Goal: Check status: Check status

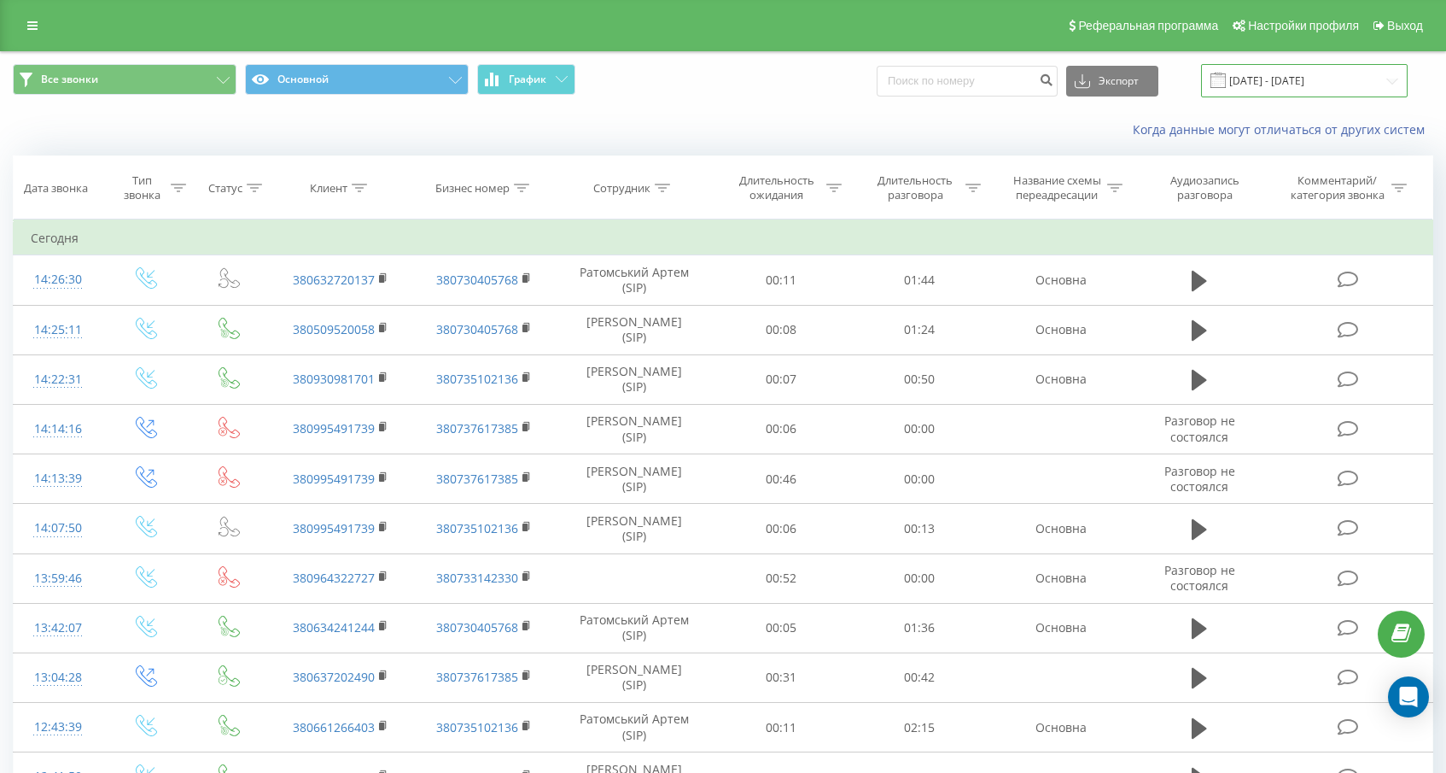
click at [1315, 84] on input "[DATE] - [DATE]" at bounding box center [1304, 80] width 207 height 33
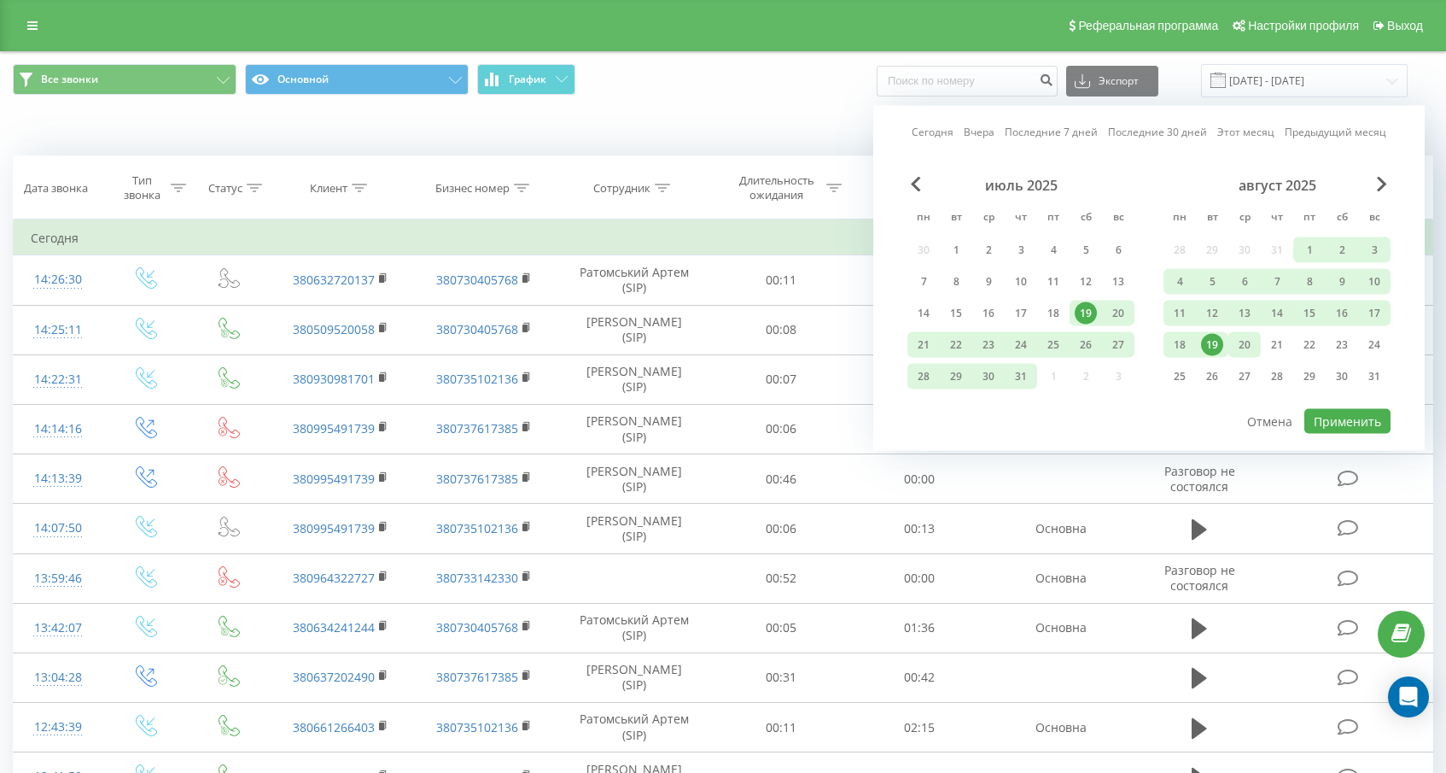
click at [1245, 350] on div "20" at bounding box center [1245, 345] width 22 height 22
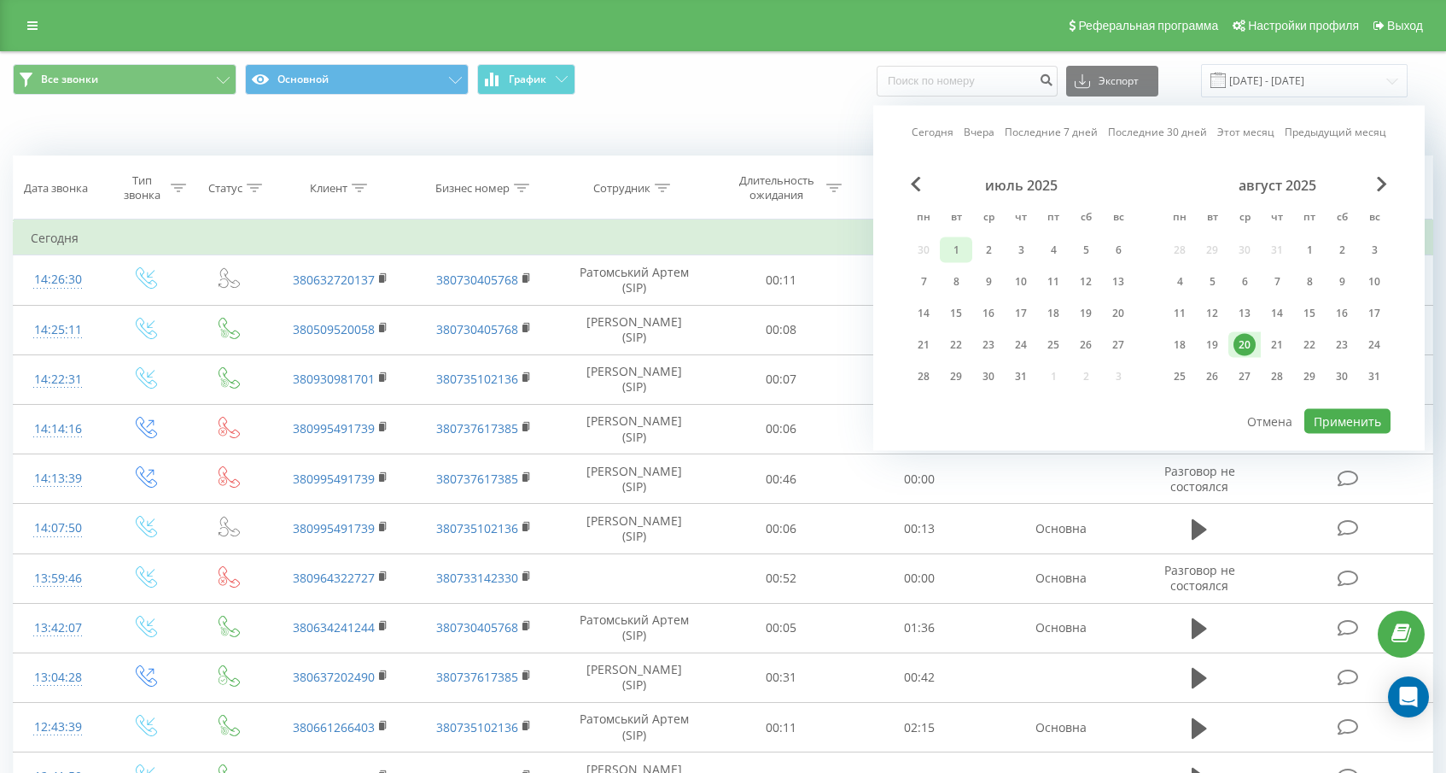
click at [961, 250] on div "1" at bounding box center [956, 250] width 22 height 22
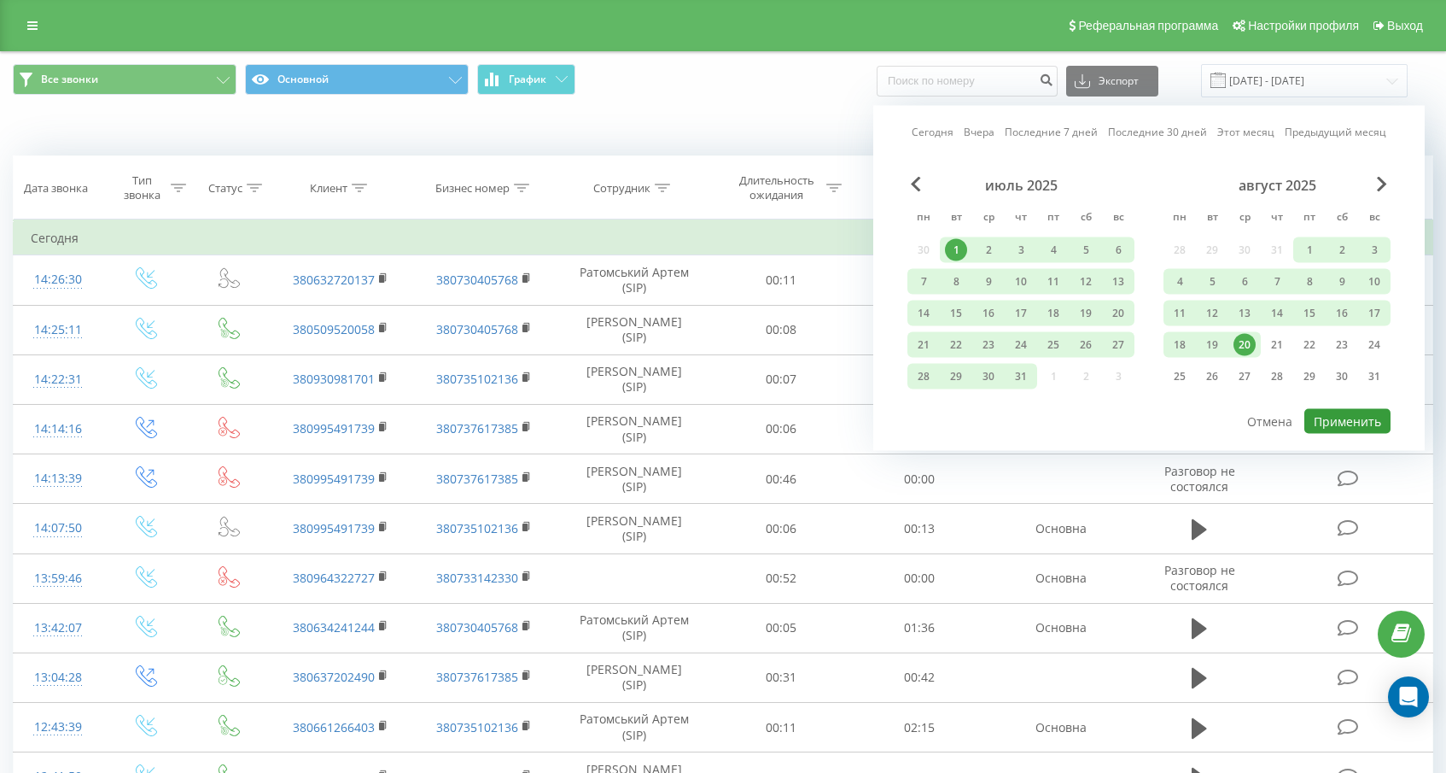
click at [1346, 424] on button "Применить" at bounding box center [1348, 421] width 86 height 25
type input "[DATE] - [DATE]"
